Goal: Task Accomplishment & Management: Use online tool/utility

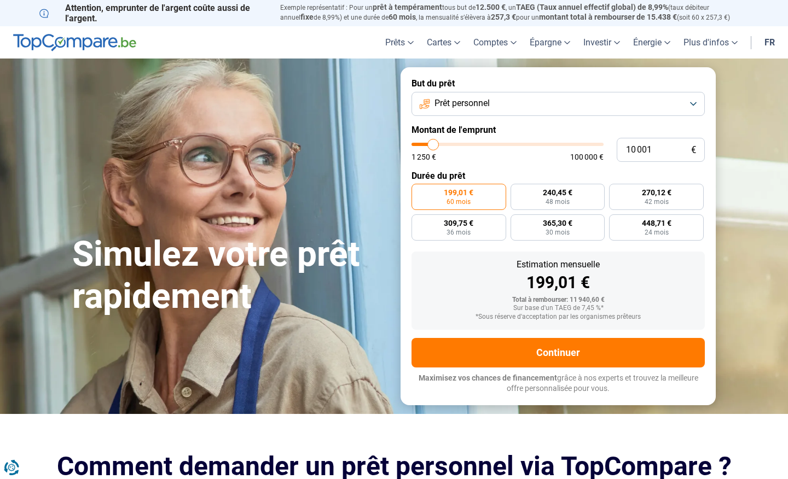
type input "11 250"
type input "11250"
type input "12 250"
type input "12250"
type input "13 750"
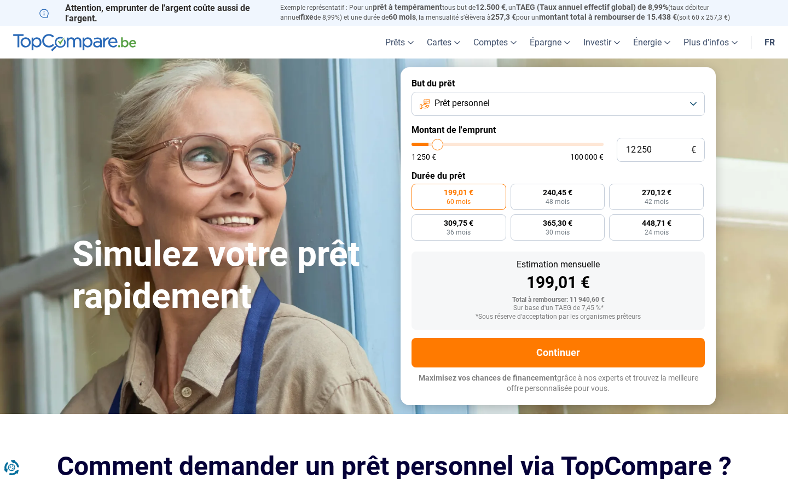
type input "13750"
type input "15 250"
type input "15250"
type input "16 750"
type input "16750"
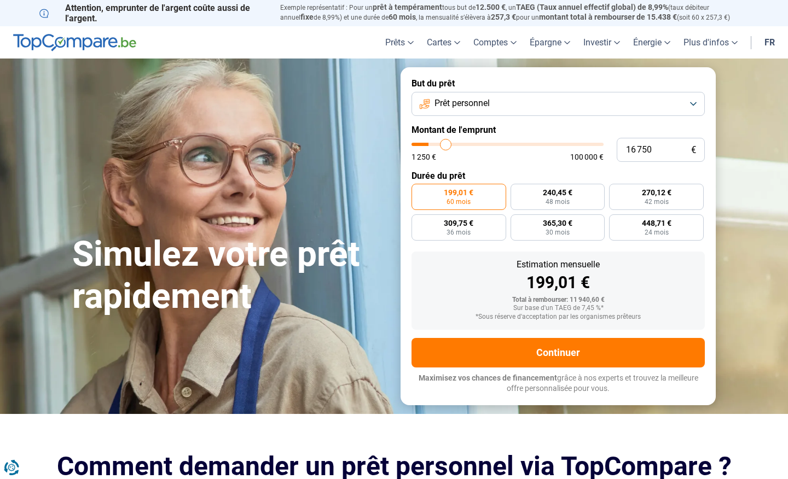
type input "18 000"
type input "18000"
type input "19 250"
type input "19250"
type input "20 250"
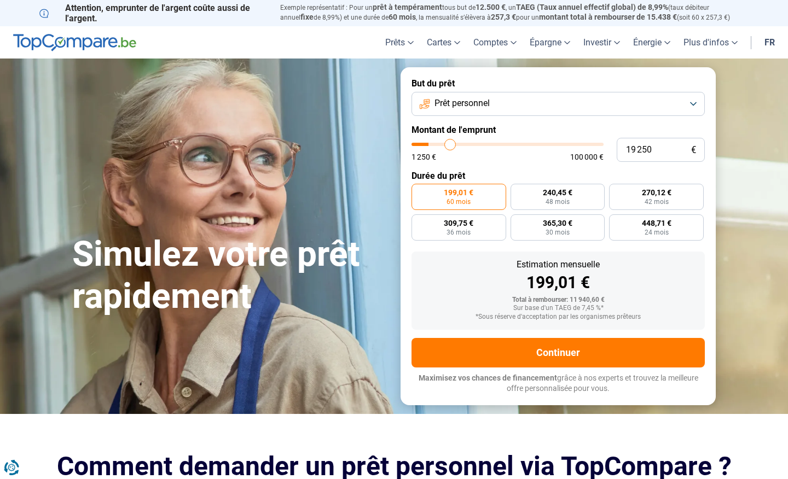
type input "20250"
type input "21 250"
type input "21250"
type input "21 500"
type input "21500"
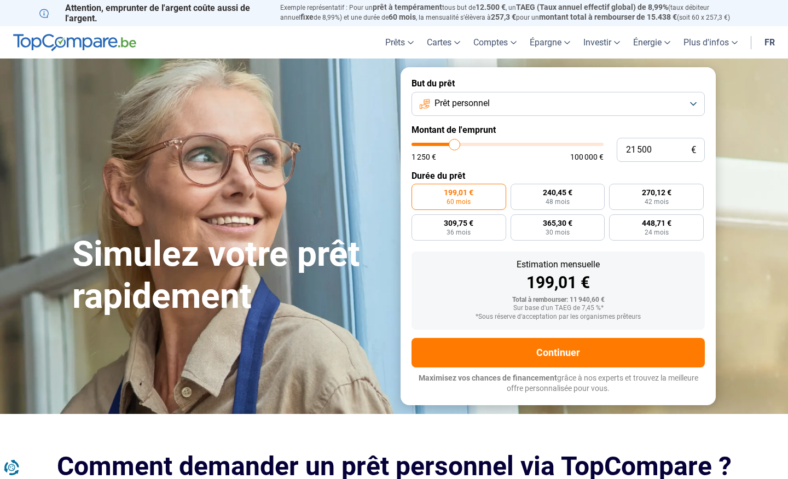
type input "22 000"
type input "22000"
type input "22 500"
type input "22500"
type input "22 750"
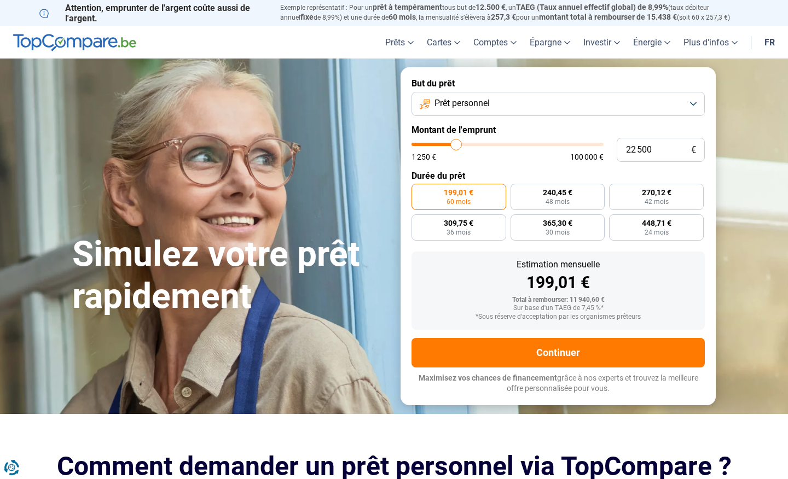
type input "22750"
type input "23 000"
type input "23000"
type input "23 250"
type input "23250"
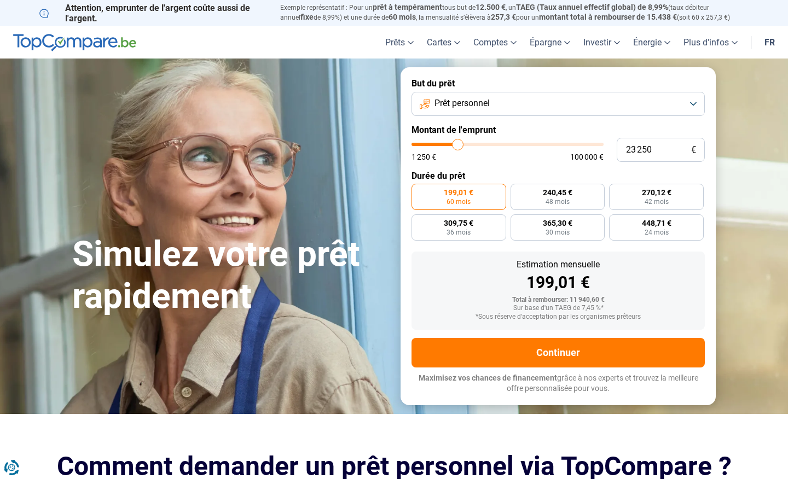
type input "23 500"
type input "23500"
type input "23 750"
type input "23750"
type input "24 000"
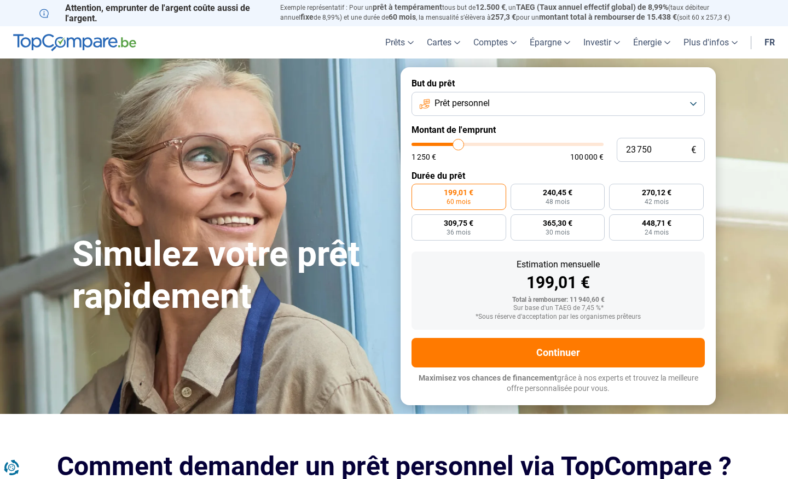
type input "24000"
type input "24 500"
type input "24500"
type input "25 250"
type input "25250"
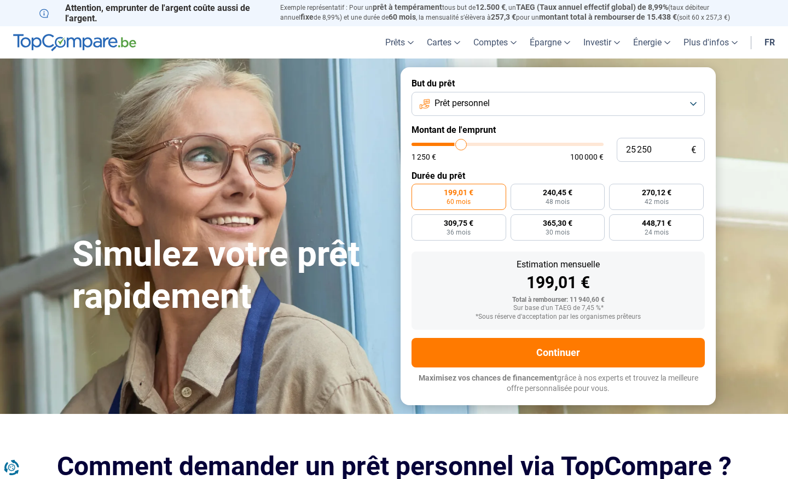
type input "25 500"
type input "25500"
type input "26 250"
type input "26250"
type input "26 750"
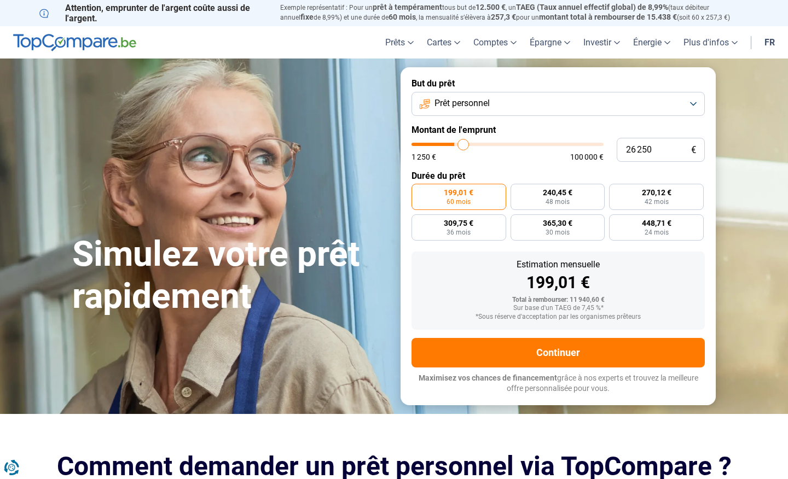
type input "26750"
type input "27 000"
type input "27000"
type input "27 250"
type input "27250"
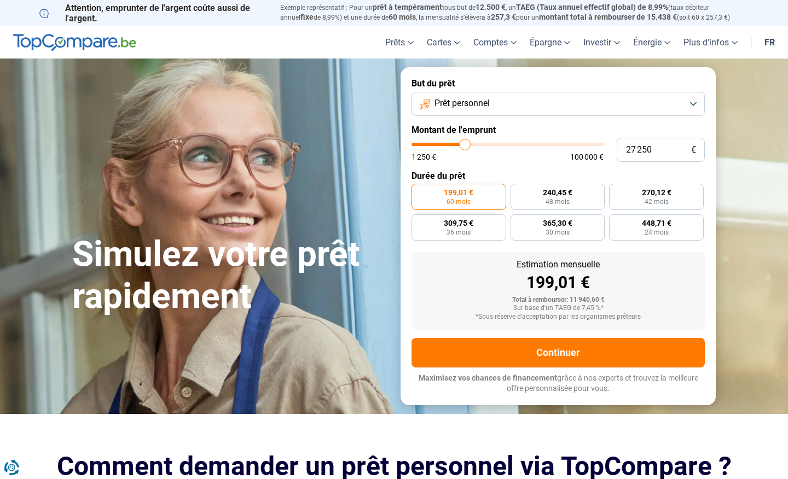
type input "27 500"
type input "27500"
type input "27 750"
type input "27750"
type input "28 500"
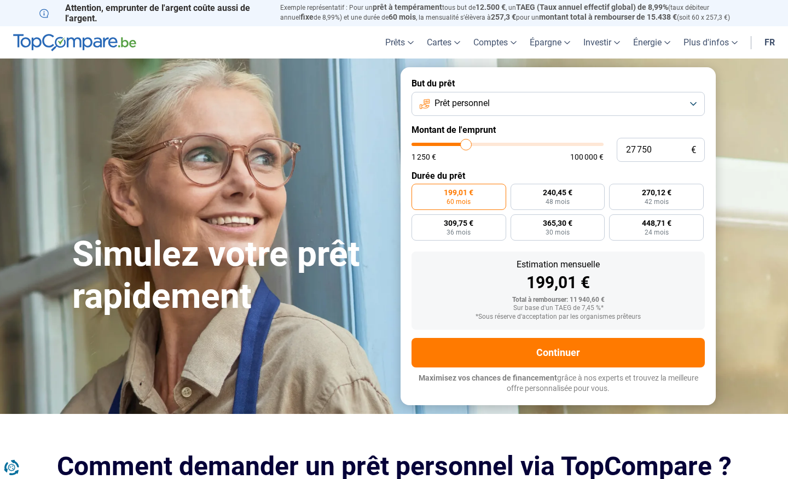
type input "28500"
type input "29 000"
type input "29000"
type input "29 500"
type input "29500"
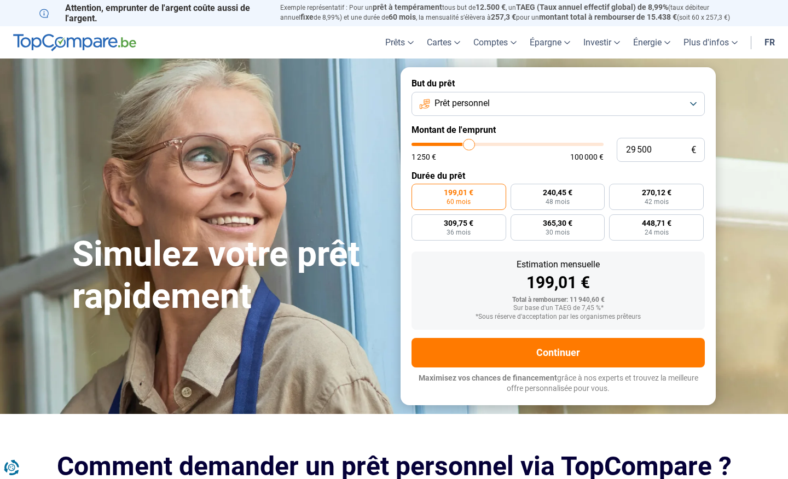
type input "30 250"
type input "30250"
type input "30 500"
type input "30500"
type input "30 750"
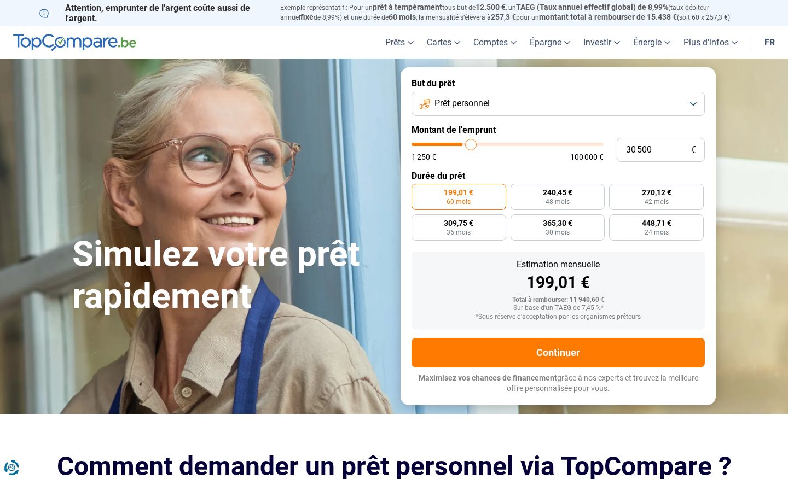
type input "30750"
type input "31 000"
type input "31000"
type input "31 250"
type input "31250"
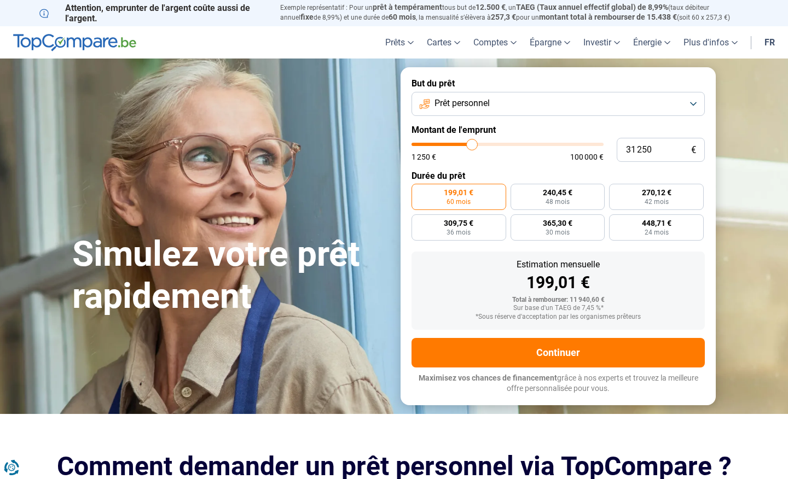
type input "31 000"
type input "31000"
type input "30 750"
type input "30750"
type input "30 500"
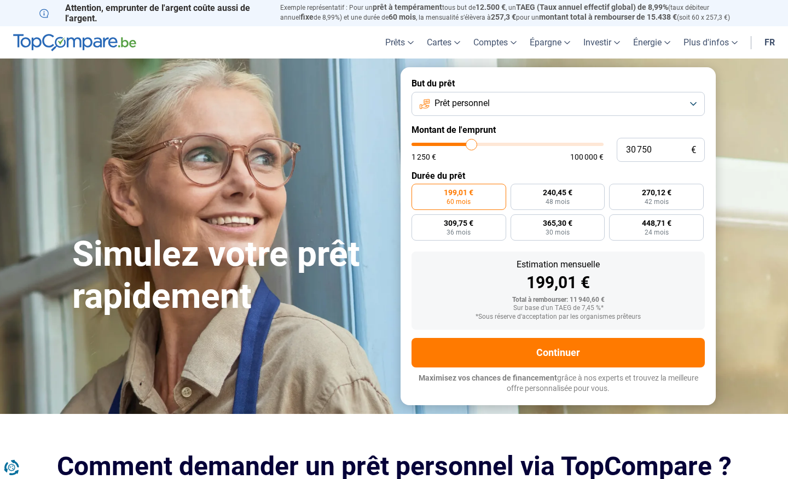
type input "30500"
type input "30 250"
type input "30250"
type input "30 500"
type input "30500"
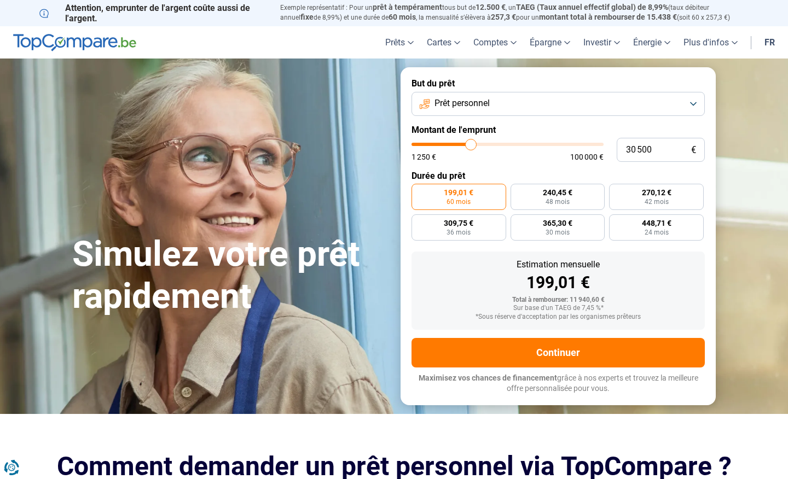
type input "30 250"
type input "30250"
type input "30 000"
drag, startPoint x: 434, startPoint y: 146, endPoint x: 470, endPoint y: 149, distance: 36.3
type input "30000"
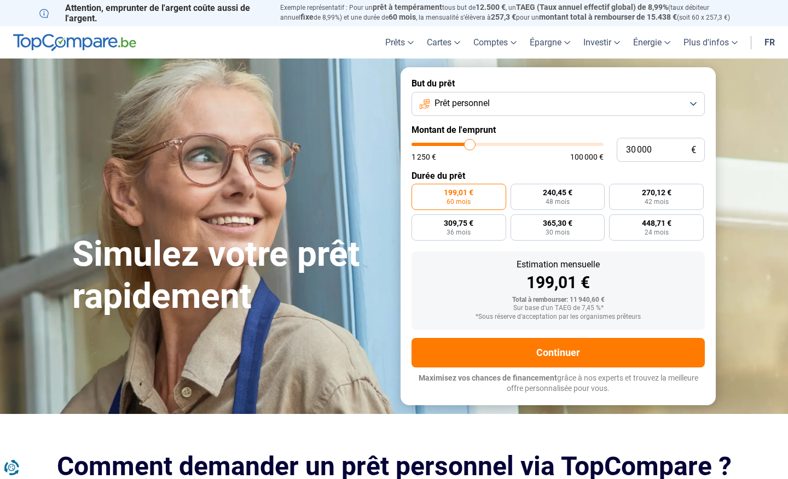
click at [470, 146] on input "range" at bounding box center [508, 144] width 192 height 3
radio input "false"
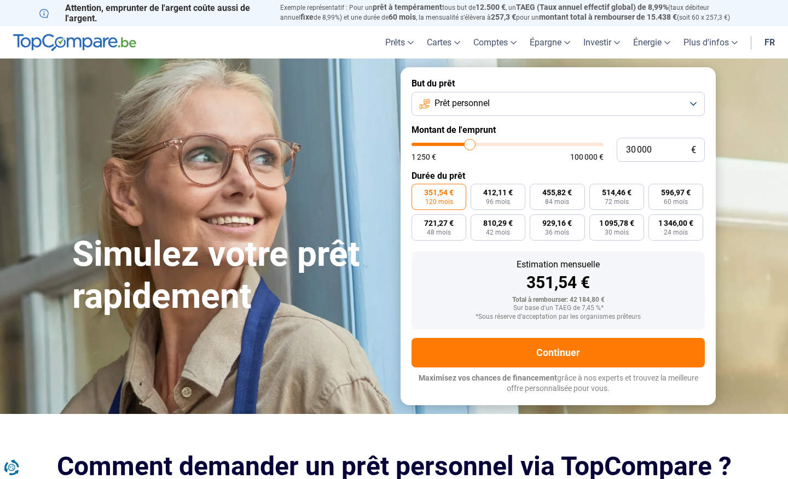
click at [494, 112] on button "Prêt personnel" at bounding box center [558, 104] width 293 height 24
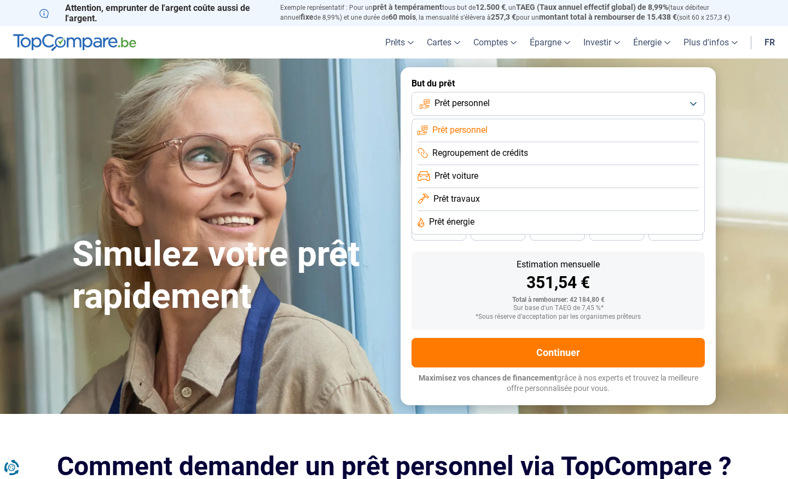
click at [473, 177] on span "Prêt voiture" at bounding box center [457, 176] width 44 height 12
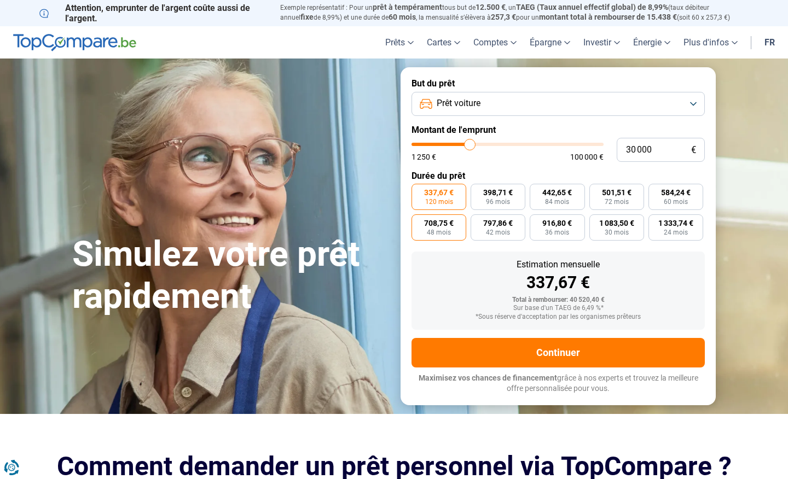
click at [460, 224] on label "708,75 € 48 mois" at bounding box center [439, 228] width 55 height 26
click at [419, 222] on input "708,75 € 48 mois" at bounding box center [415, 218] width 7 height 7
radio input "true"
